Goal: Task Accomplishment & Management: Manage account settings

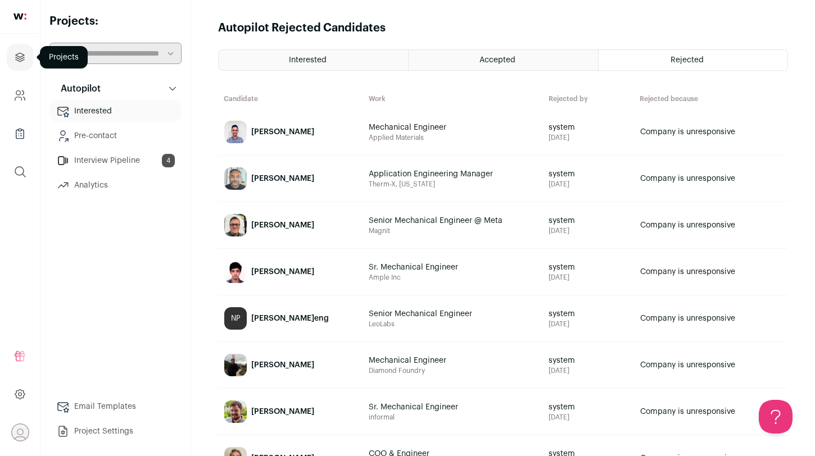
click at [12, 55] on link "Projects" at bounding box center [20, 57] width 26 height 27
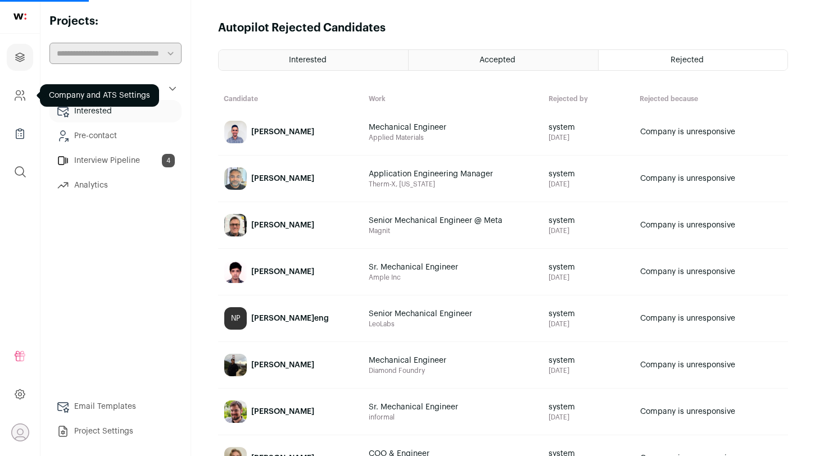
click at [10, 93] on link "Company and ATS Settings" at bounding box center [20, 95] width 26 height 27
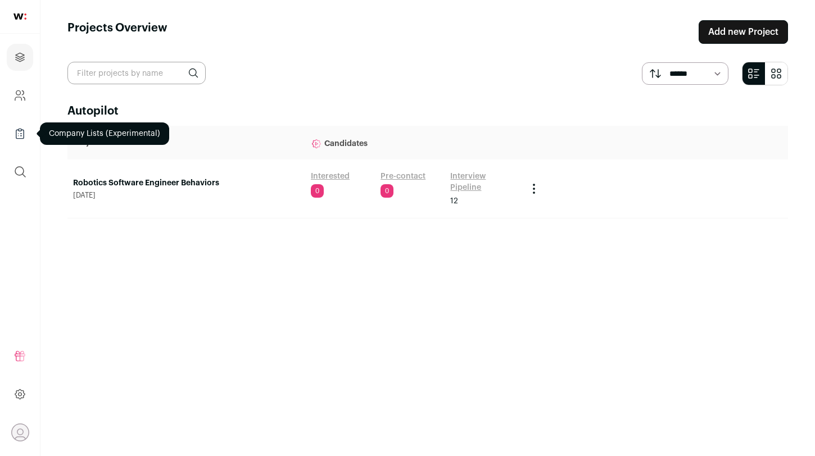
click at [28, 134] on link "Company Lists" at bounding box center [20, 133] width 26 height 27
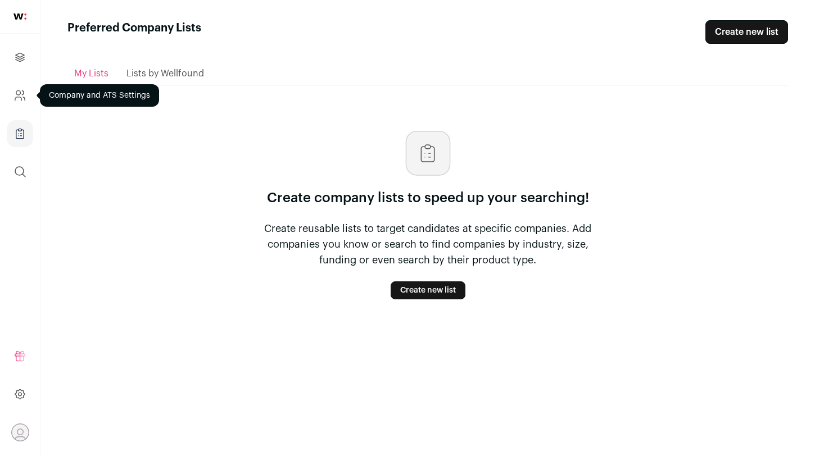
click at [18, 94] on icon "Company and ATS Settings" at bounding box center [19, 95] width 13 height 13
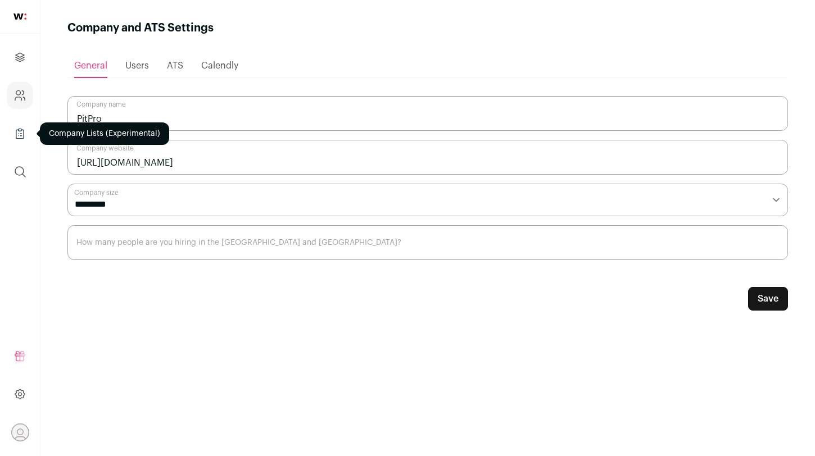
click at [16, 135] on icon "Company Lists" at bounding box center [19, 134] width 7 height 8
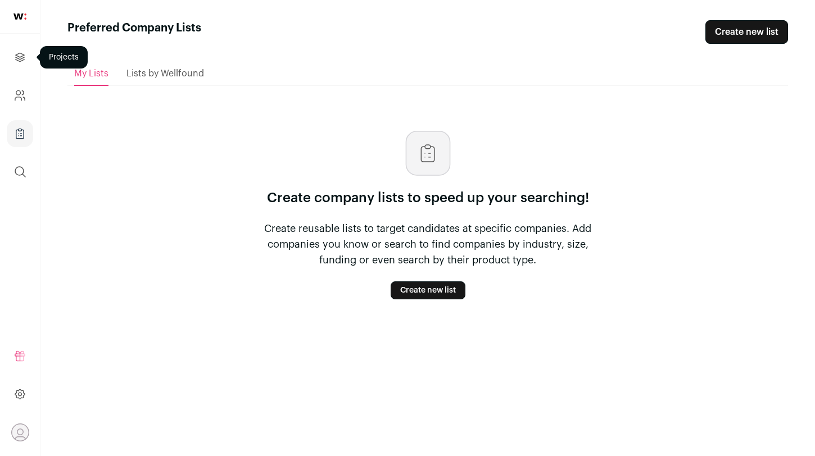
click at [24, 63] on icon "Projects" at bounding box center [19, 57] width 13 height 13
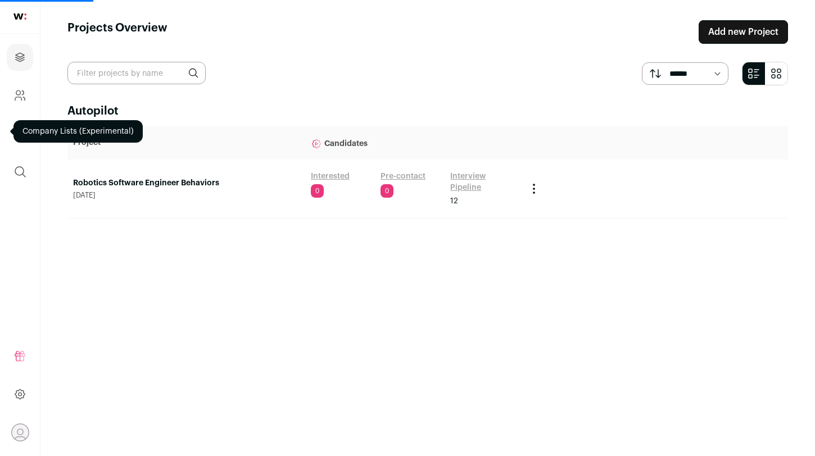
click at [112, 184] on link "Robotics Software Engineer Behaviors" at bounding box center [186, 183] width 226 height 11
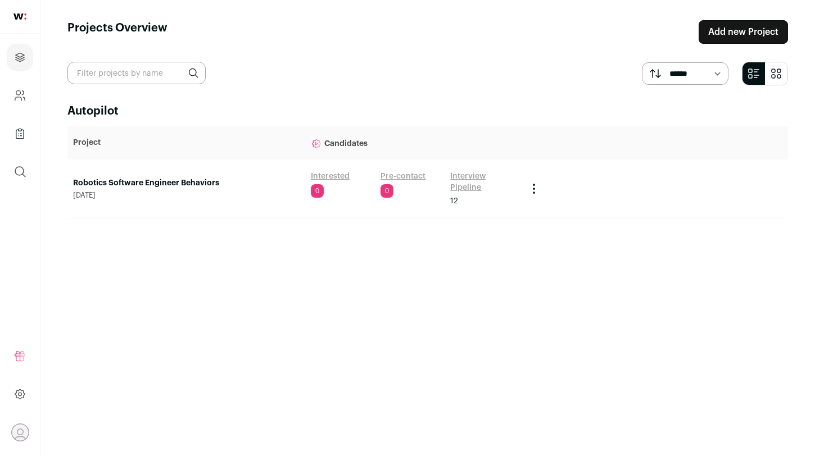
click at [169, 187] on link "Robotics Software Engineer Behaviors" at bounding box center [186, 183] width 226 height 11
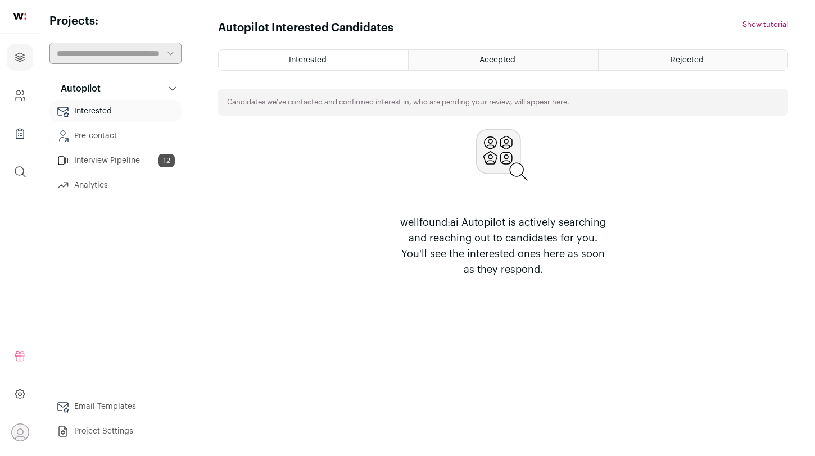
click at [121, 158] on link "Interview Pipeline 12" at bounding box center [115, 160] width 132 height 22
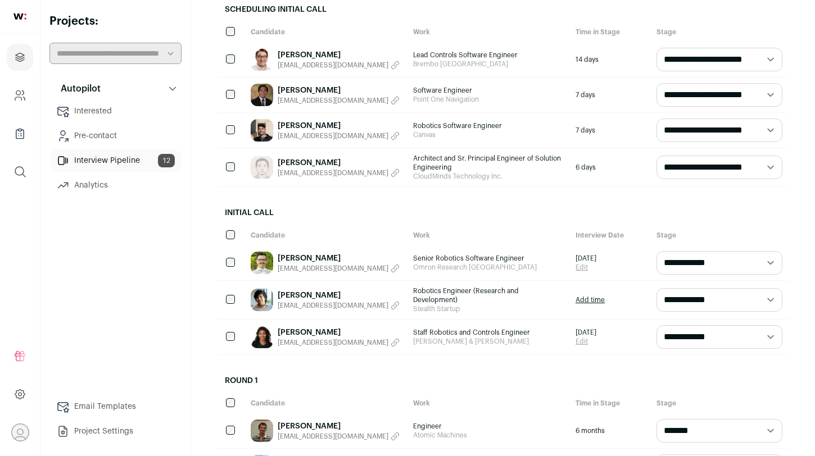
scroll to position [149, 0]
click at [298, 330] on link "[PERSON_NAME]" at bounding box center [339, 333] width 122 height 11
